Goal: Information Seeking & Learning: Compare options

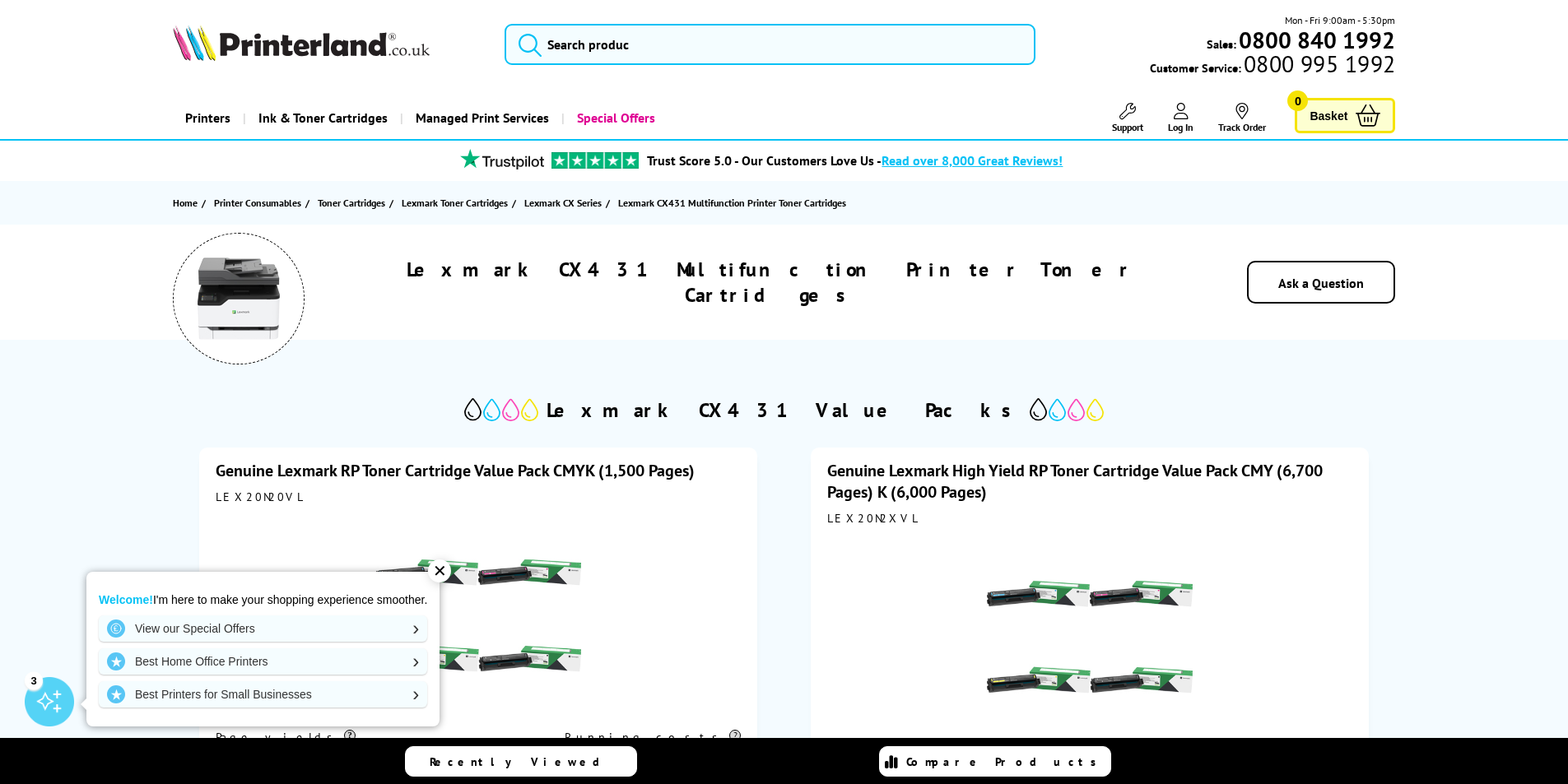
click at [235, 493] on div "LEX20N20VL" at bounding box center [478, 497] width 525 height 15
copy div "LEX20N20VL"
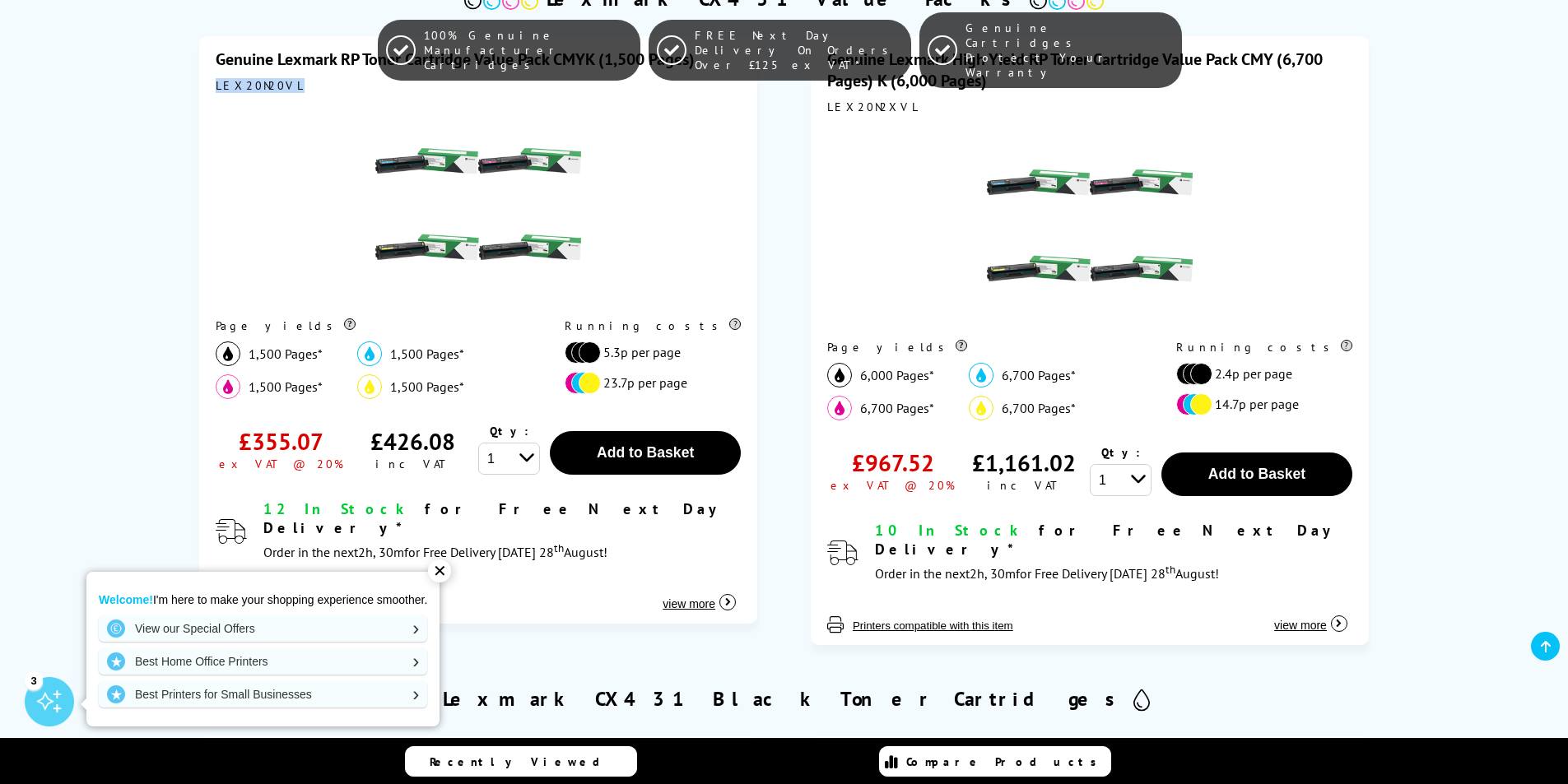
scroll to position [987, 0]
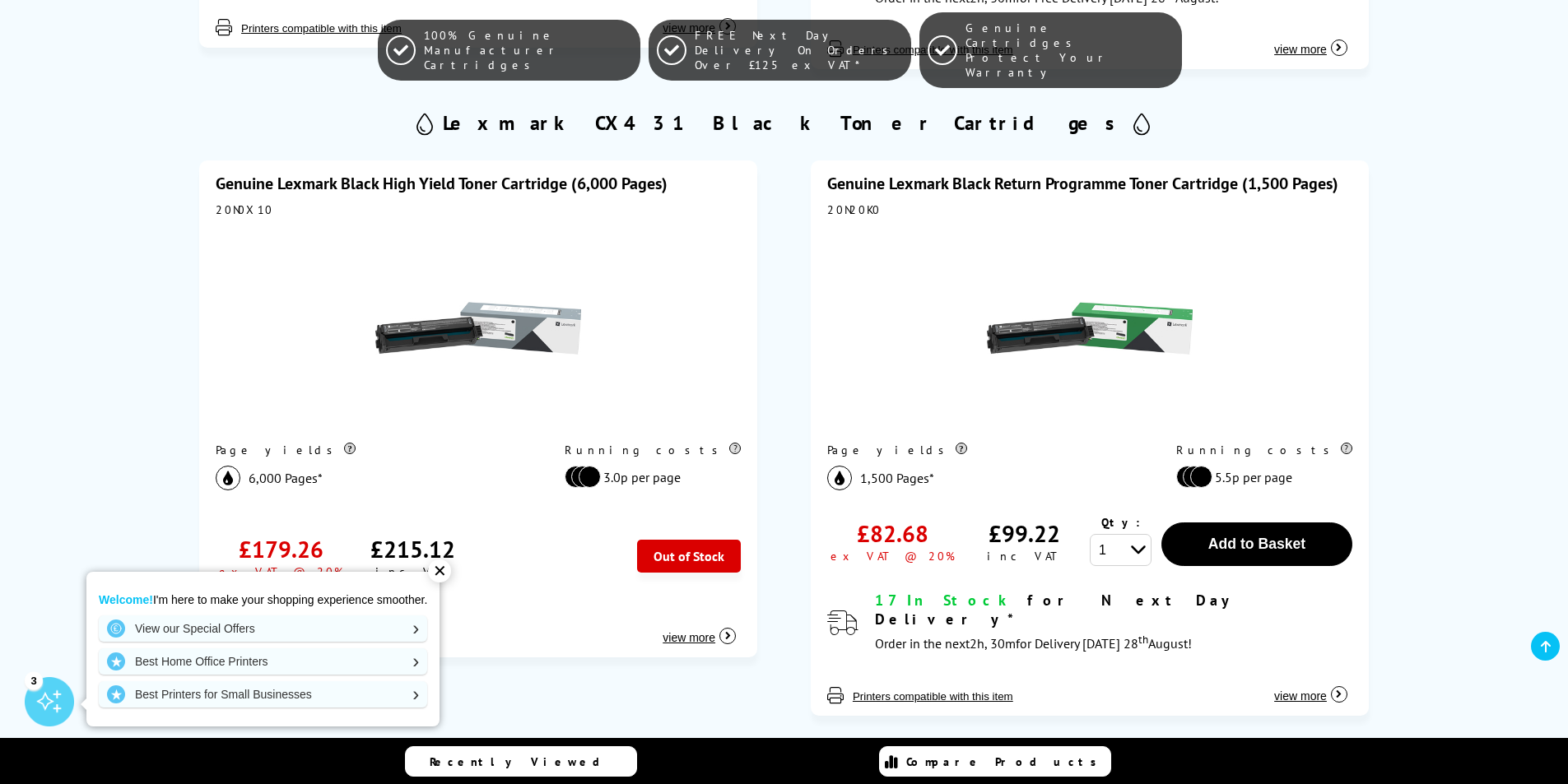
click at [243, 202] on div "20N0X10" at bounding box center [478, 210] width 525 height 15
copy div "20N0X10"
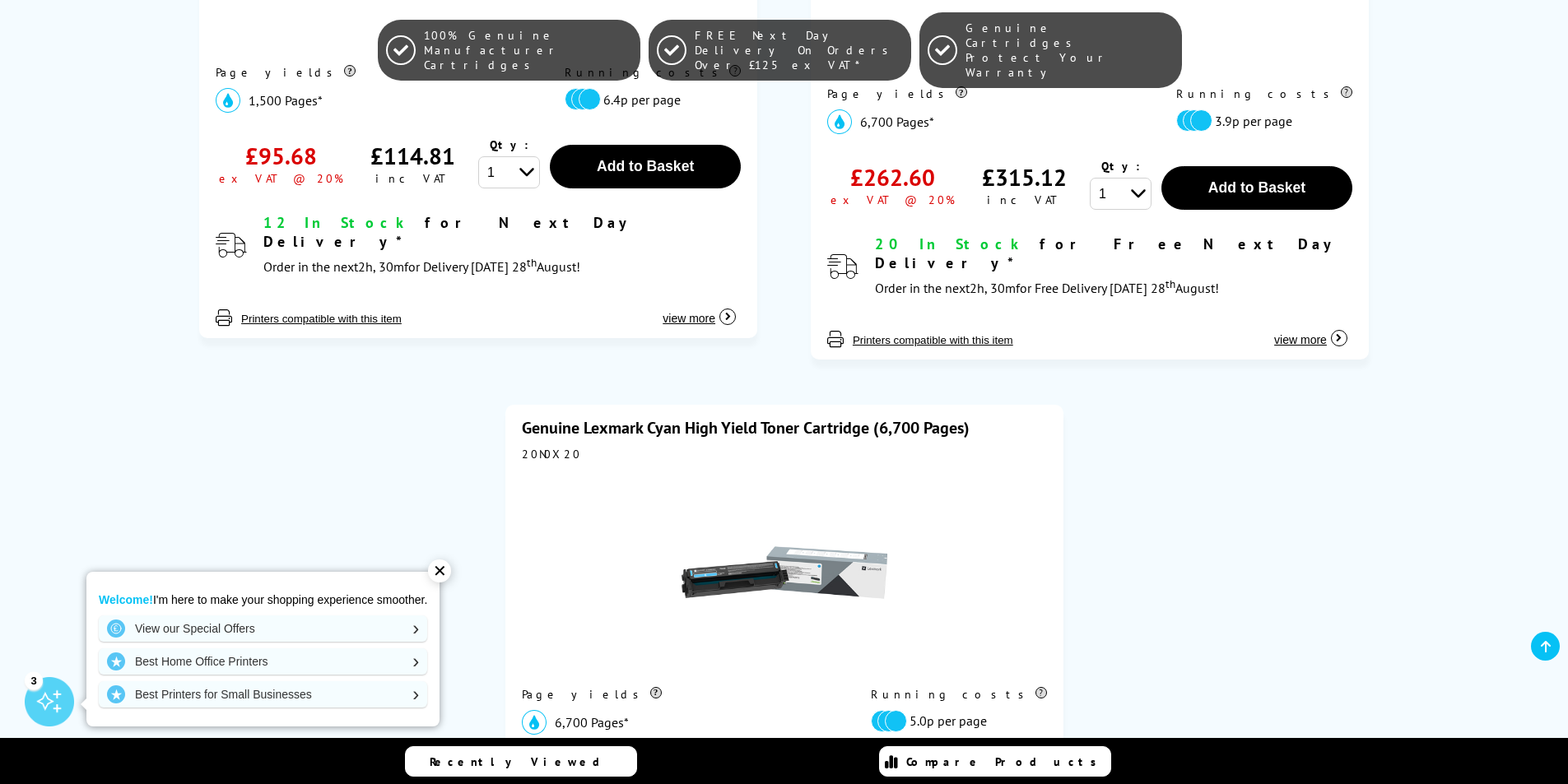
scroll to position [2879, 0]
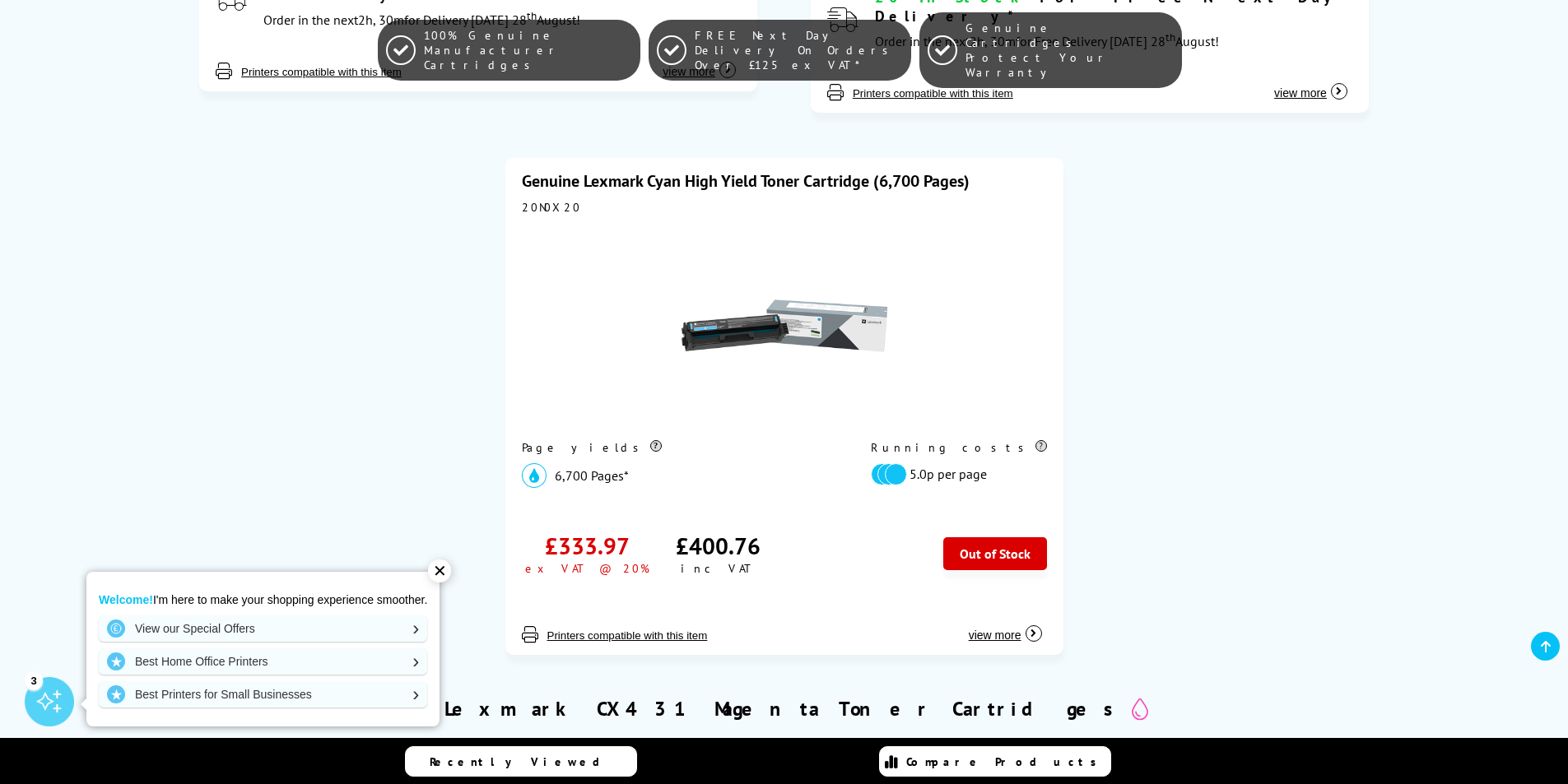
click at [528, 200] on div "20N0X20" at bounding box center [784, 208] width 525 height 15
copy div "20N0X20"
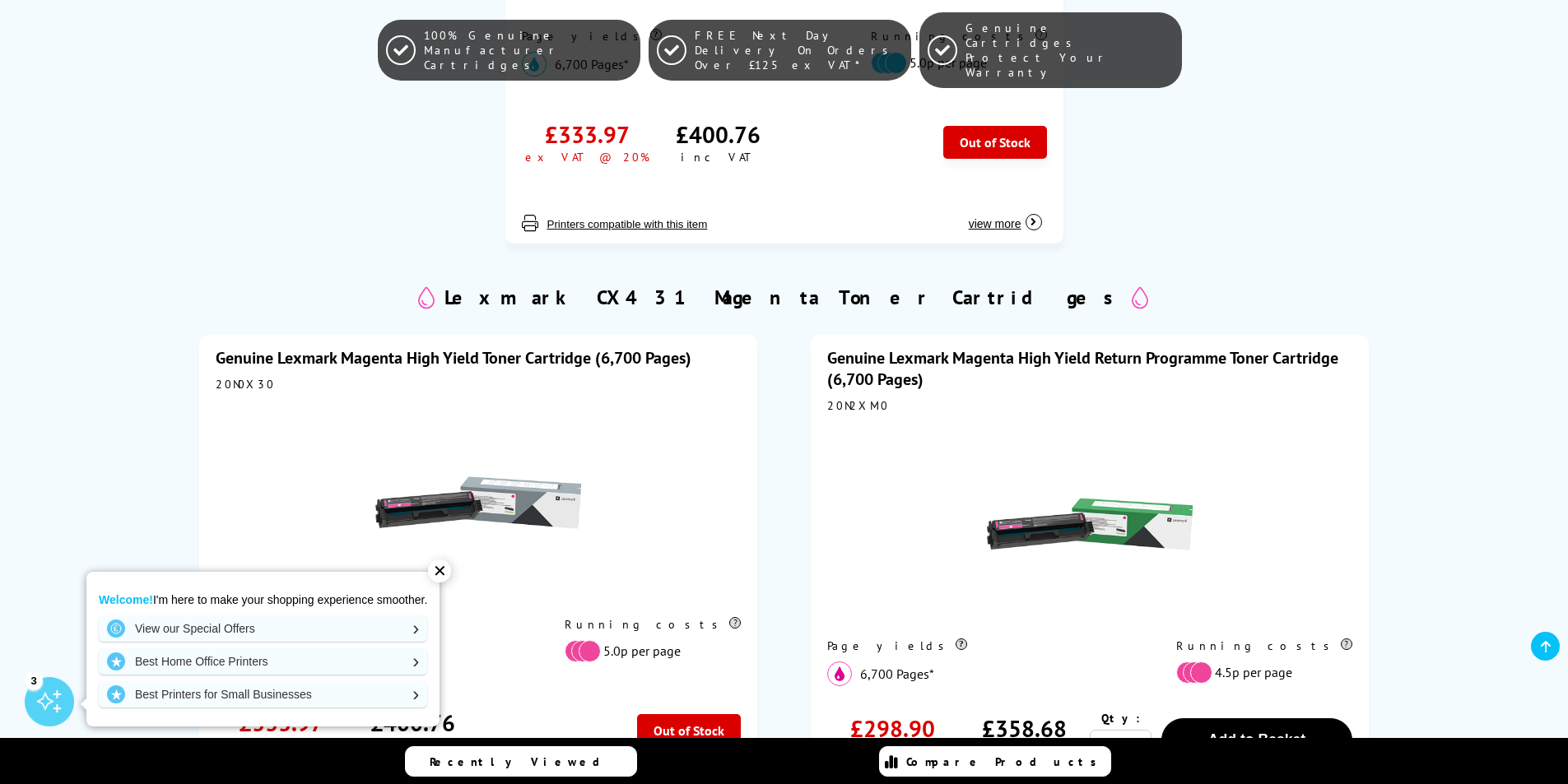
scroll to position [3373, 0]
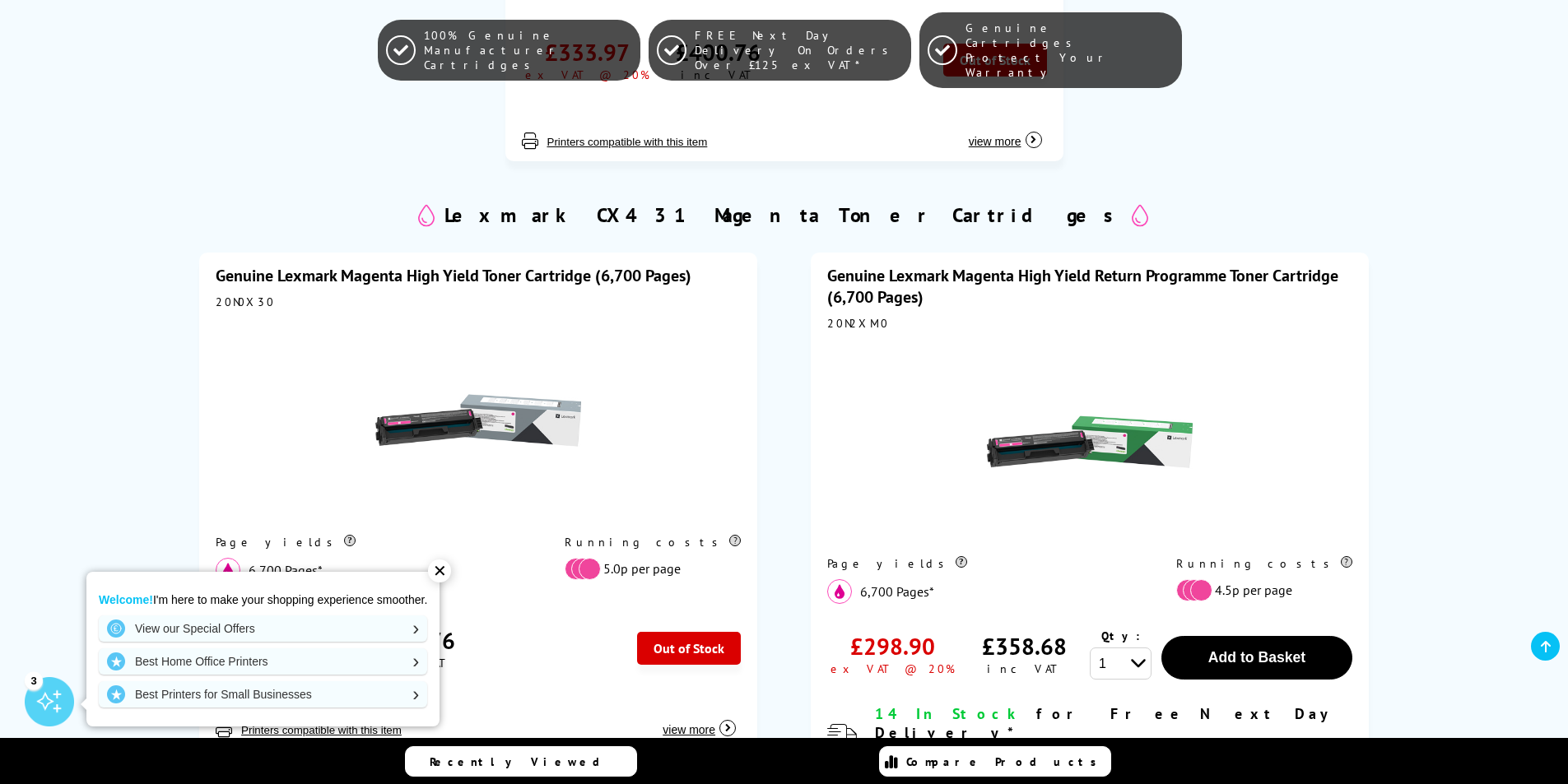
click at [250, 295] on div "20N0X30" at bounding box center [478, 302] width 525 height 15
copy div "20N0X30"
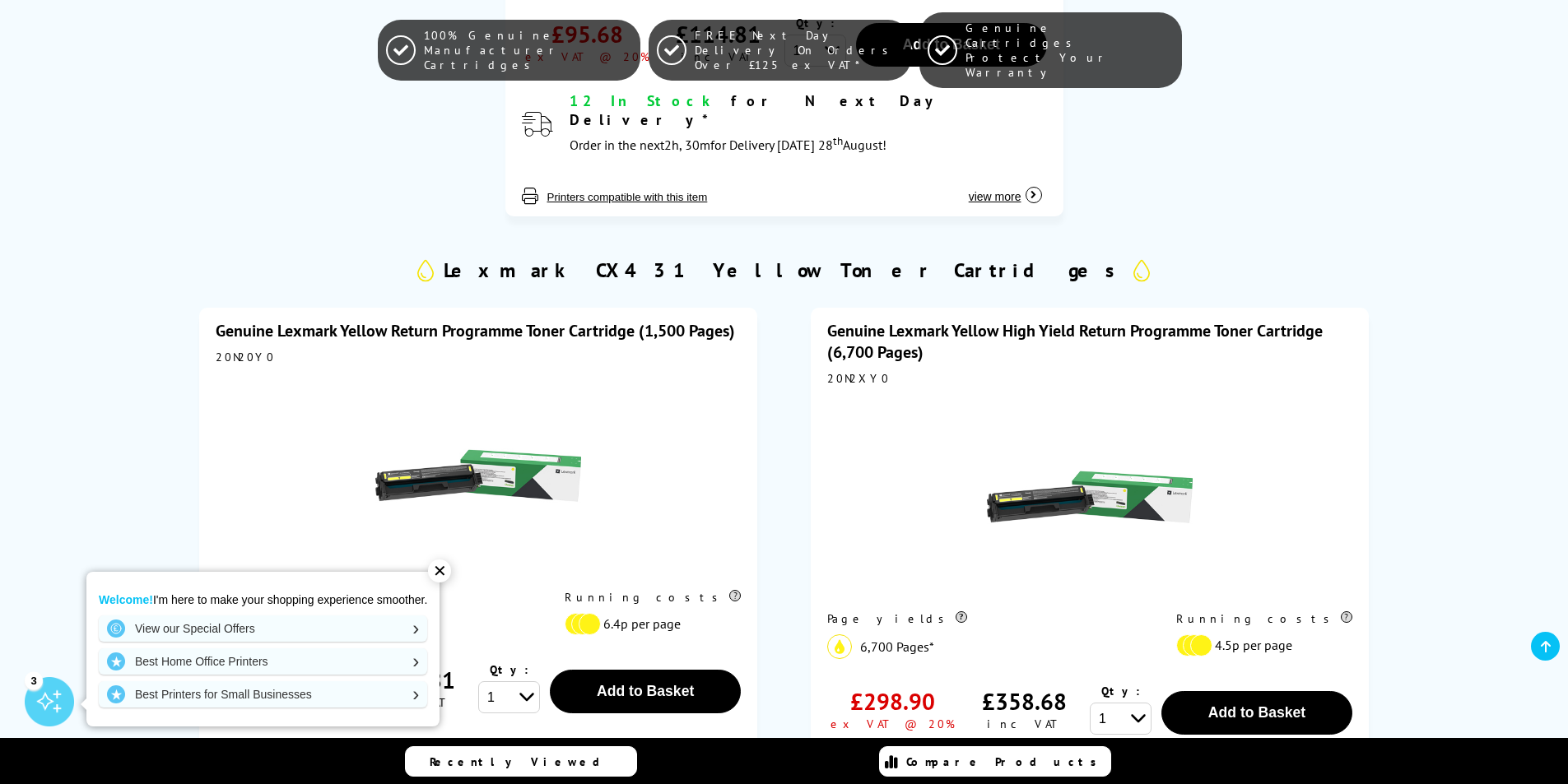
scroll to position [5183, 0]
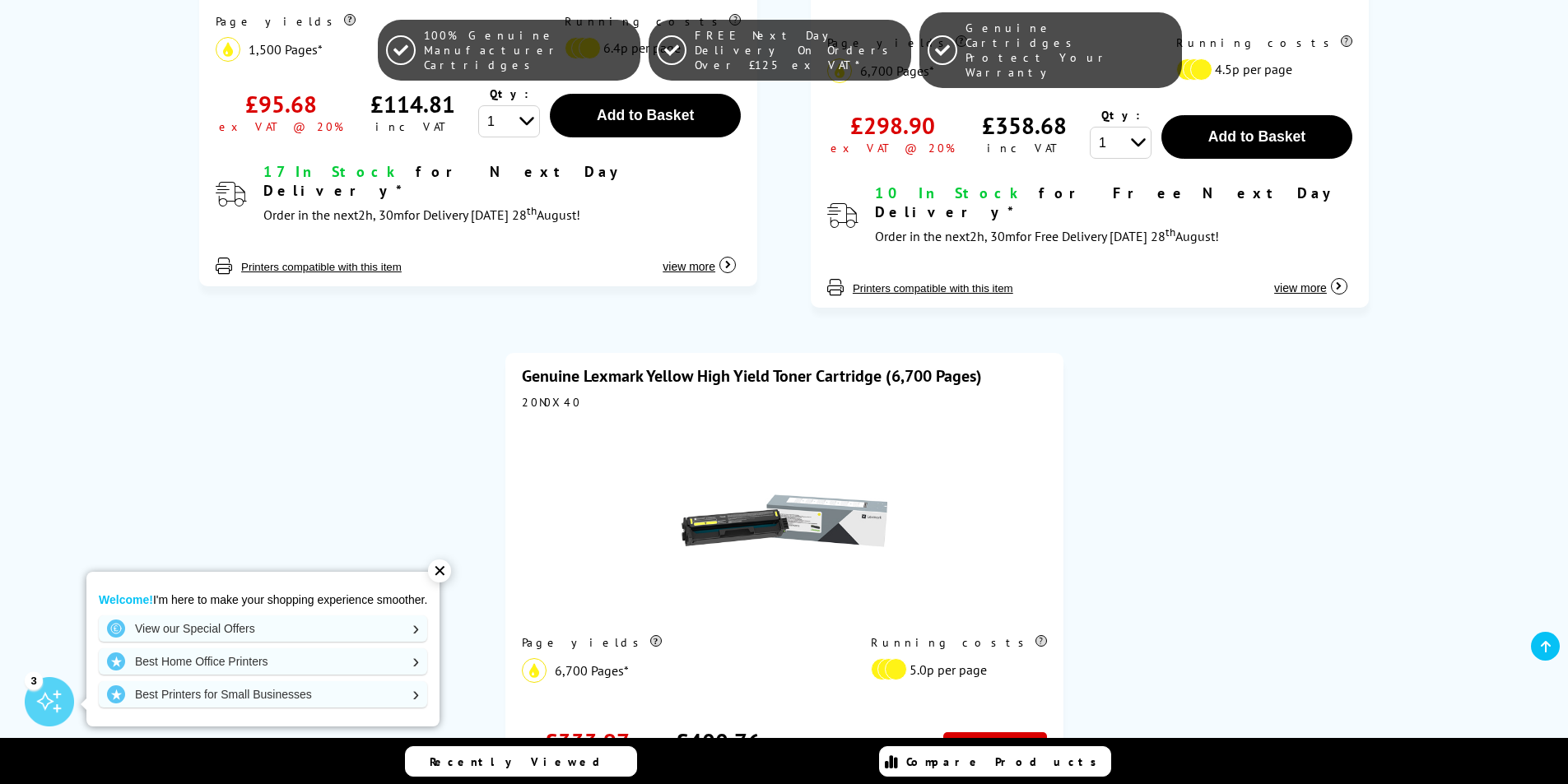
click at [532, 395] on div "20N0X40" at bounding box center [784, 402] width 525 height 15
copy div "20N0X40"
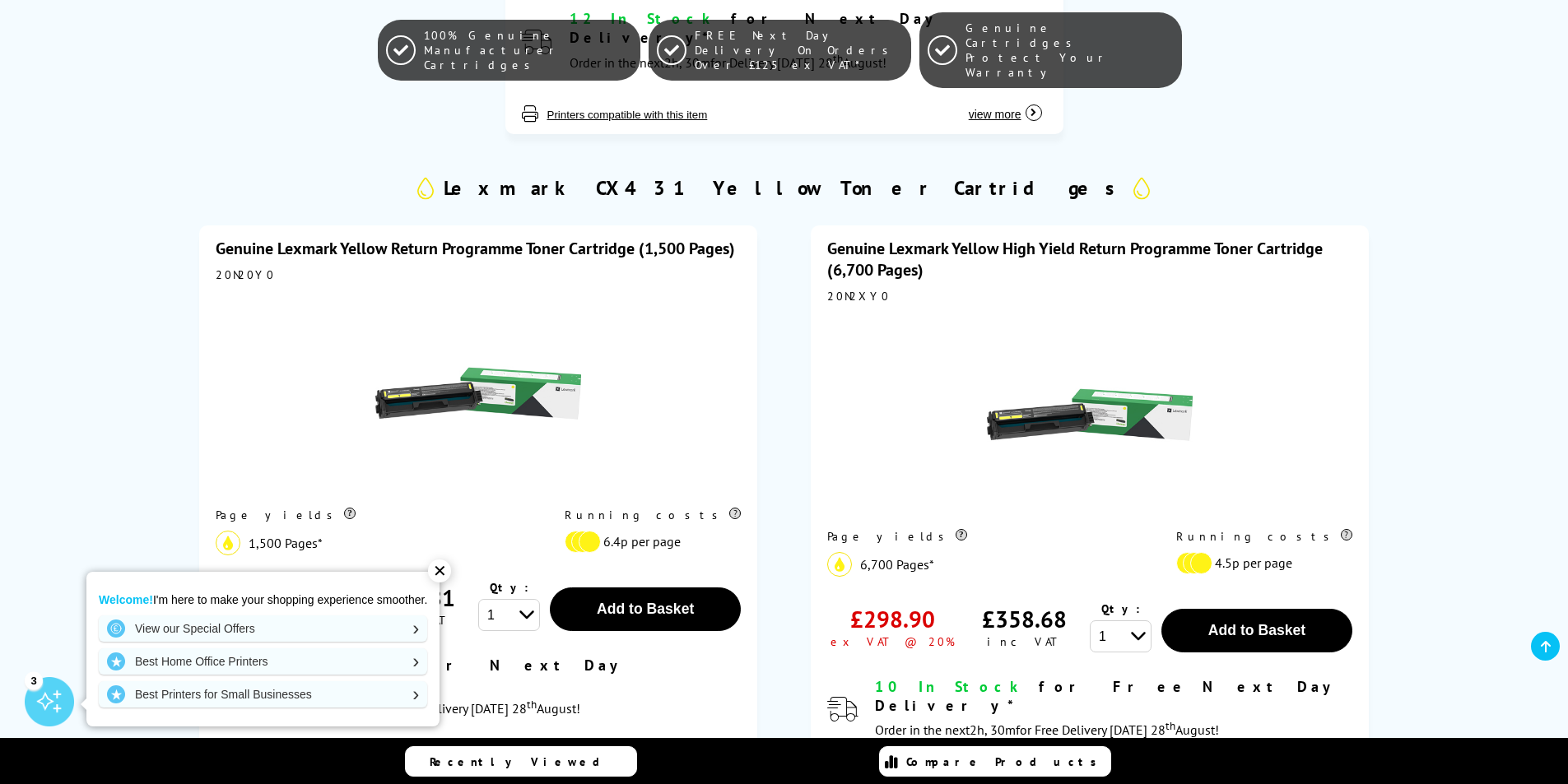
scroll to position [4607, 0]
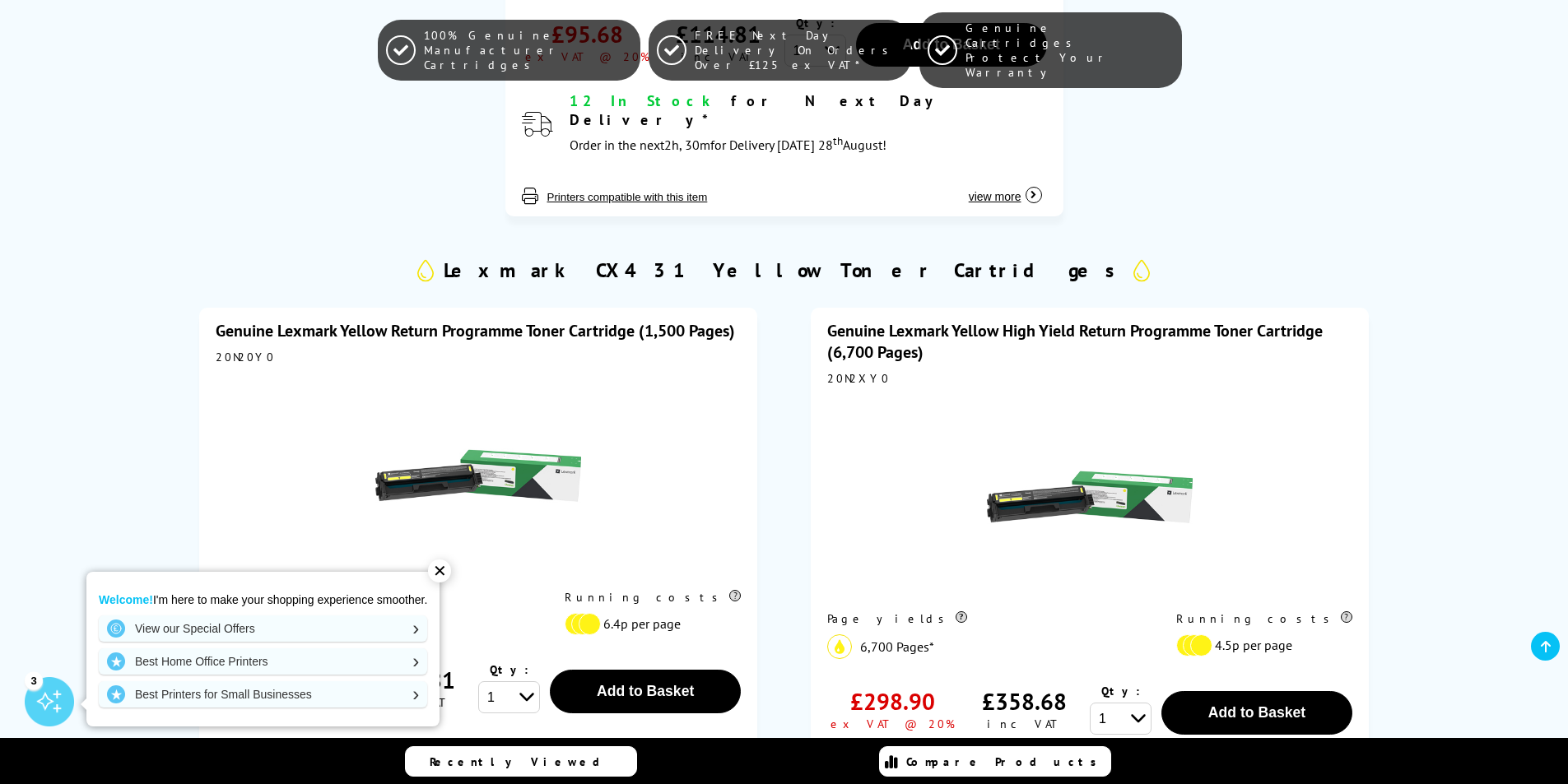
click at [245, 350] on div "20N20Y0" at bounding box center [478, 357] width 525 height 15
copy div "20N20Y0"
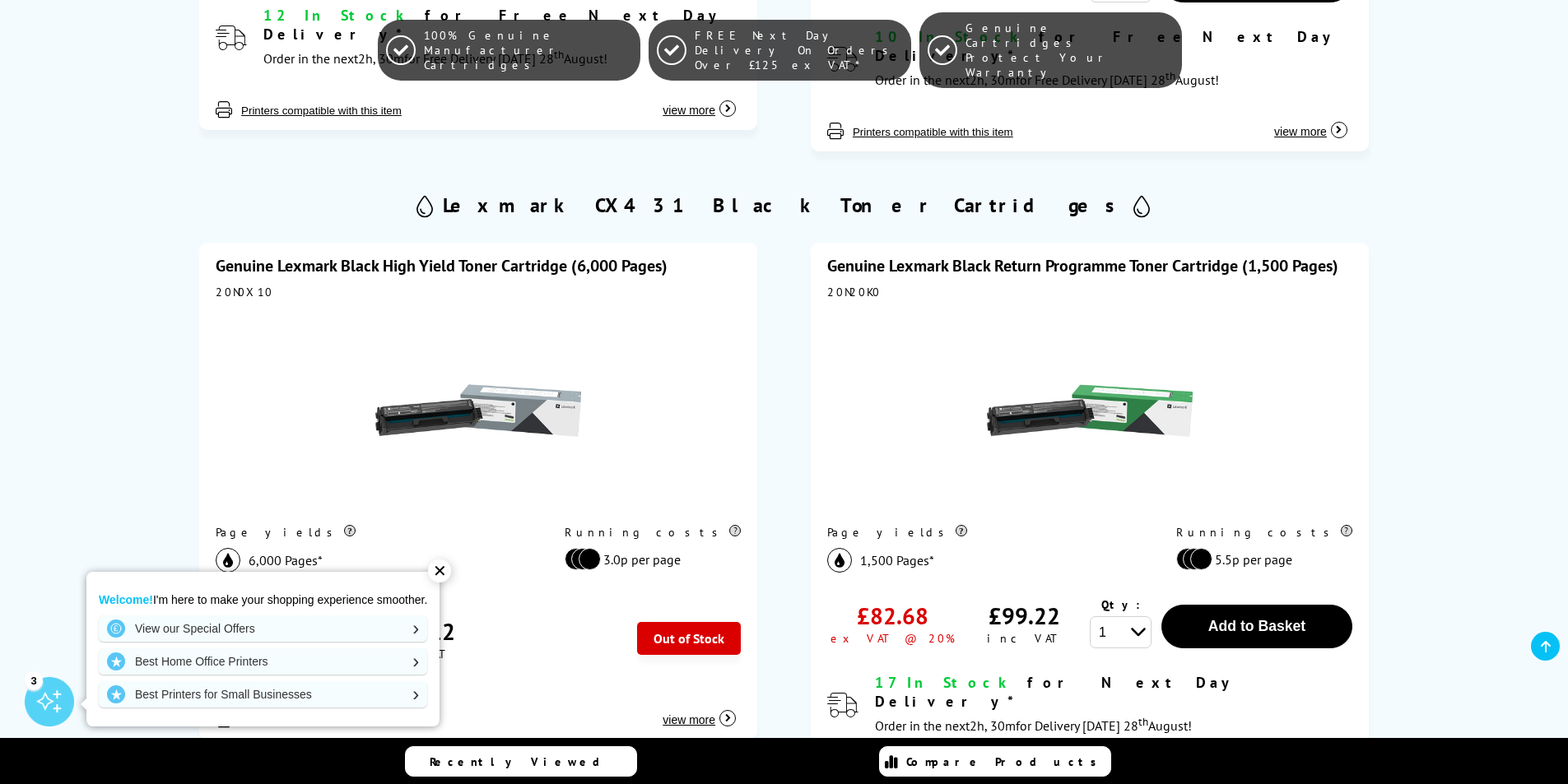
scroll to position [987, 0]
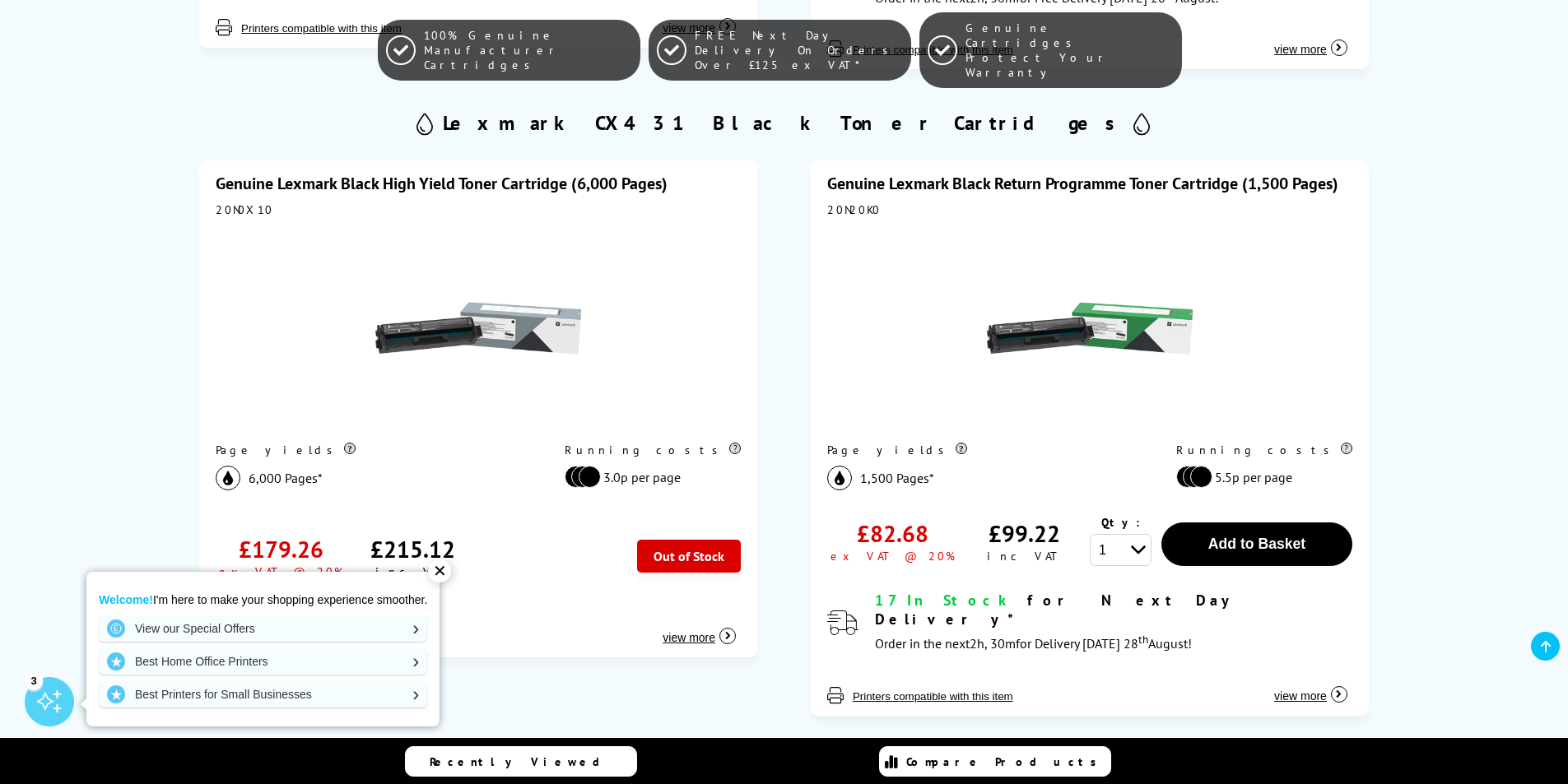
click at [849, 202] on div "20N20K0" at bounding box center [1089, 210] width 525 height 15
copy div "20N20K0"
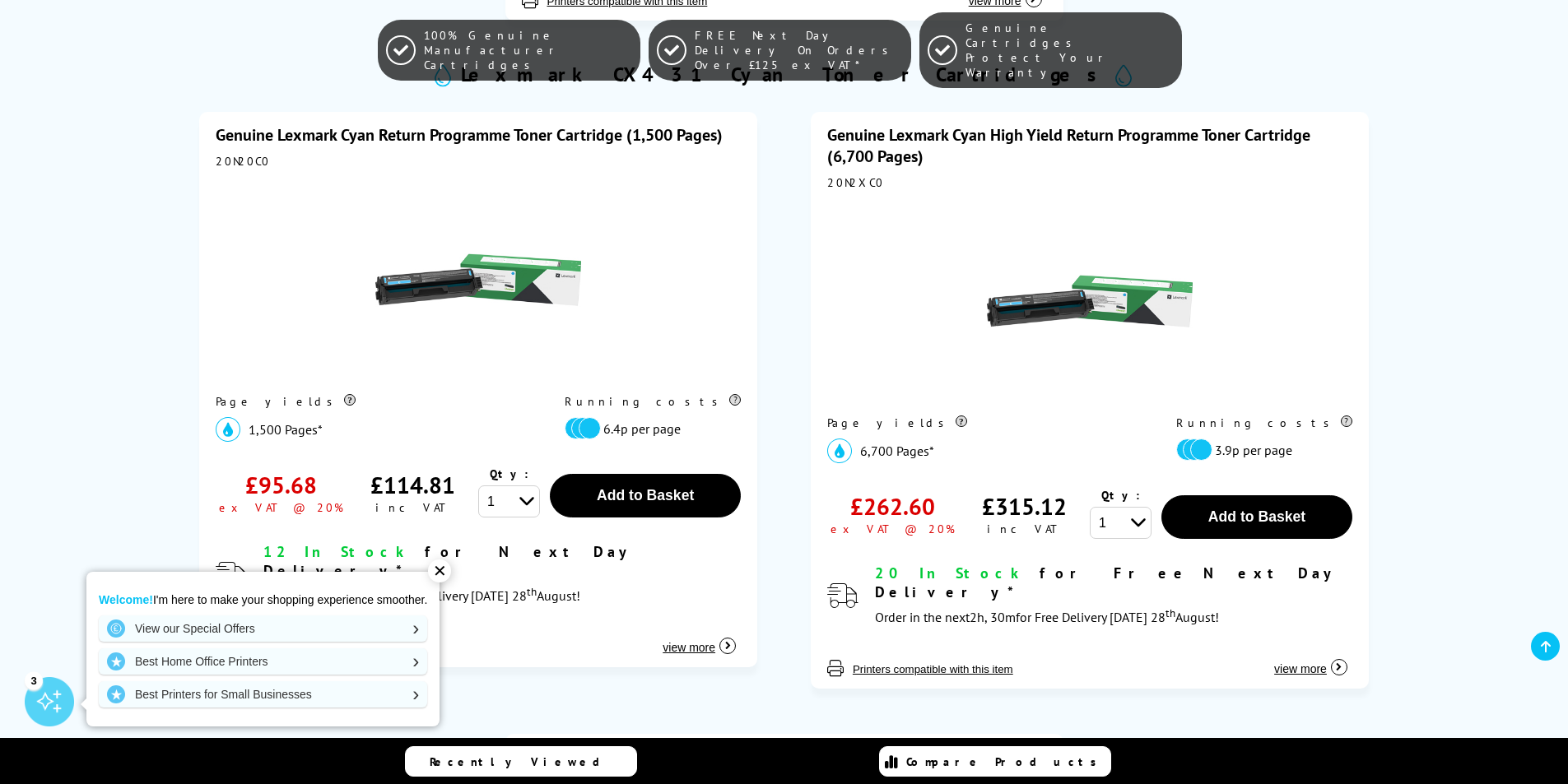
scroll to position [2139, 0]
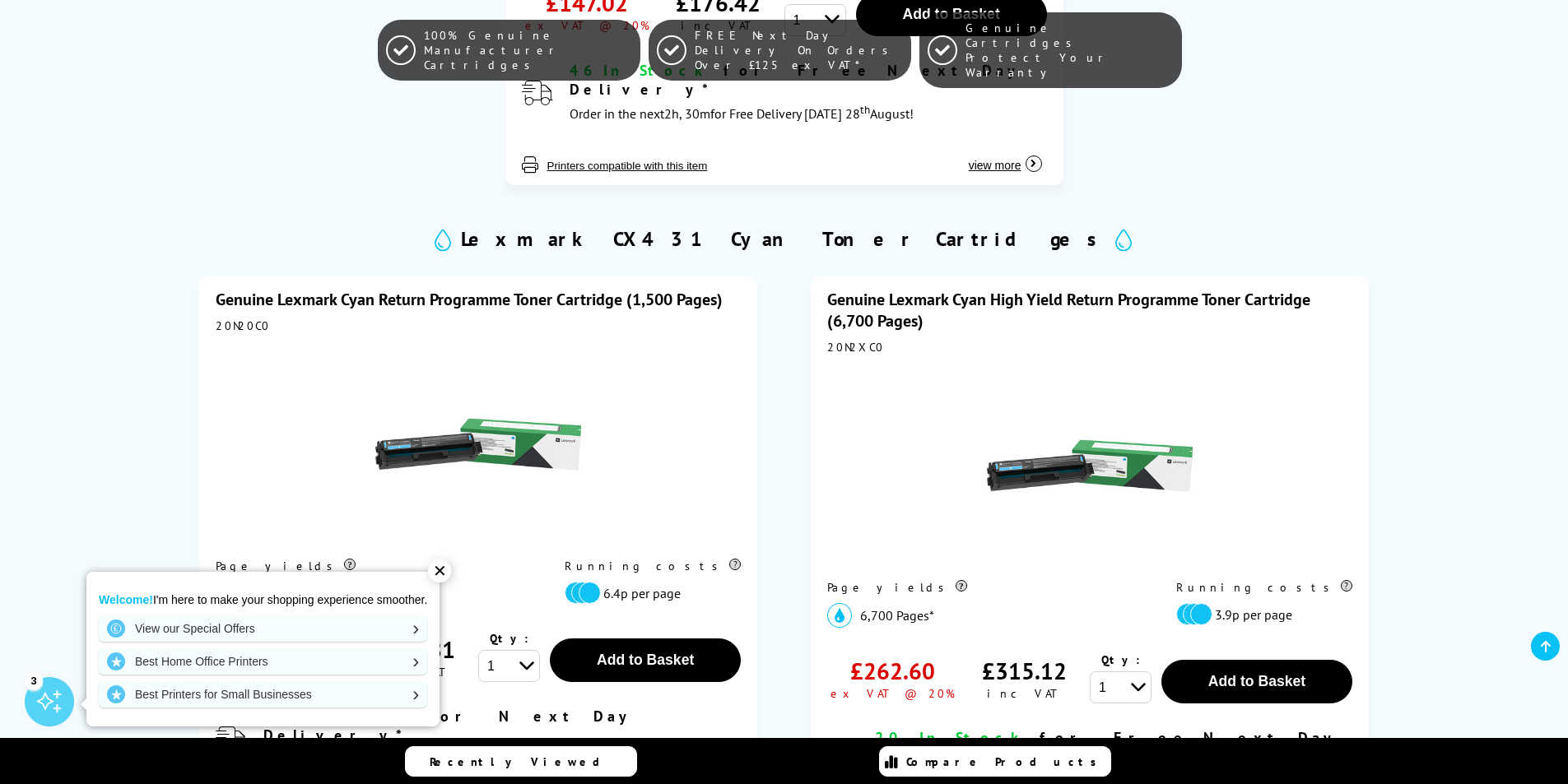
click at [240, 319] on div "20N20C0" at bounding box center [478, 326] width 525 height 15
copy div "20N20C0"
